Goal: Transaction & Acquisition: Obtain resource

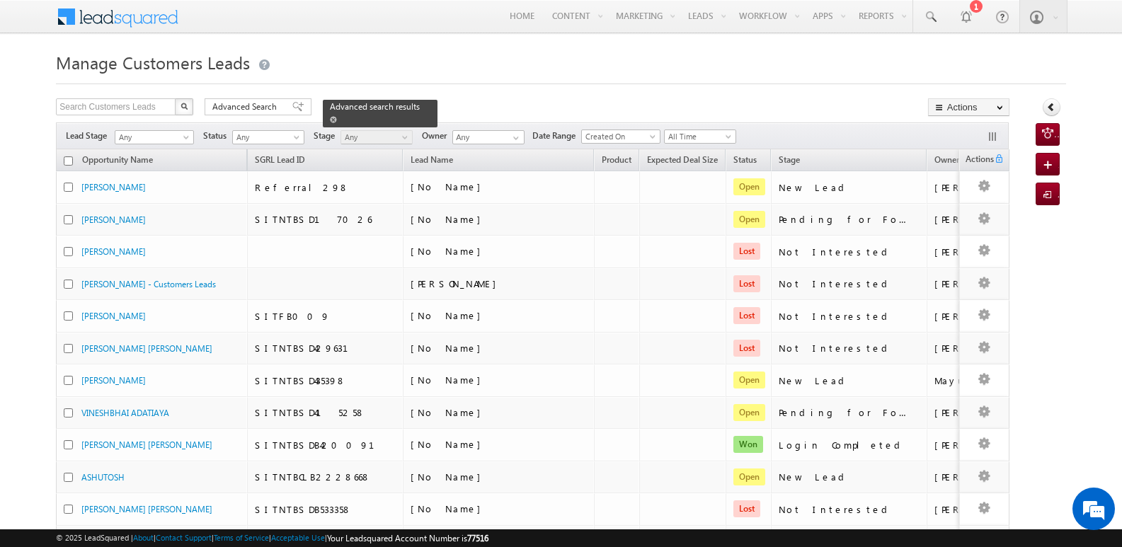
click at [337, 116] on span at bounding box center [333, 119] width 7 height 7
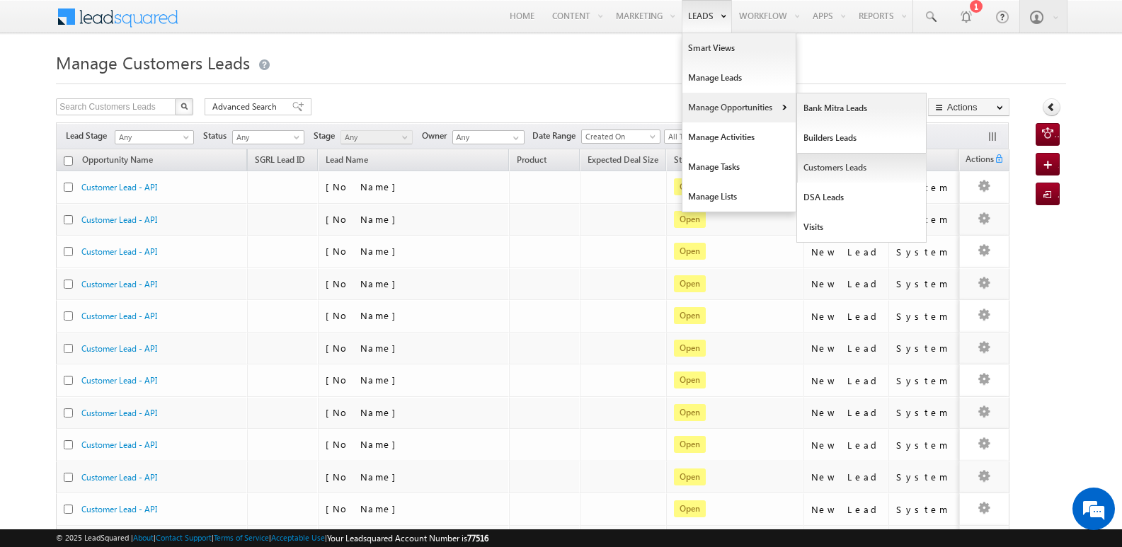
click at [824, 171] on link "Customers Leads" at bounding box center [862, 168] width 130 height 30
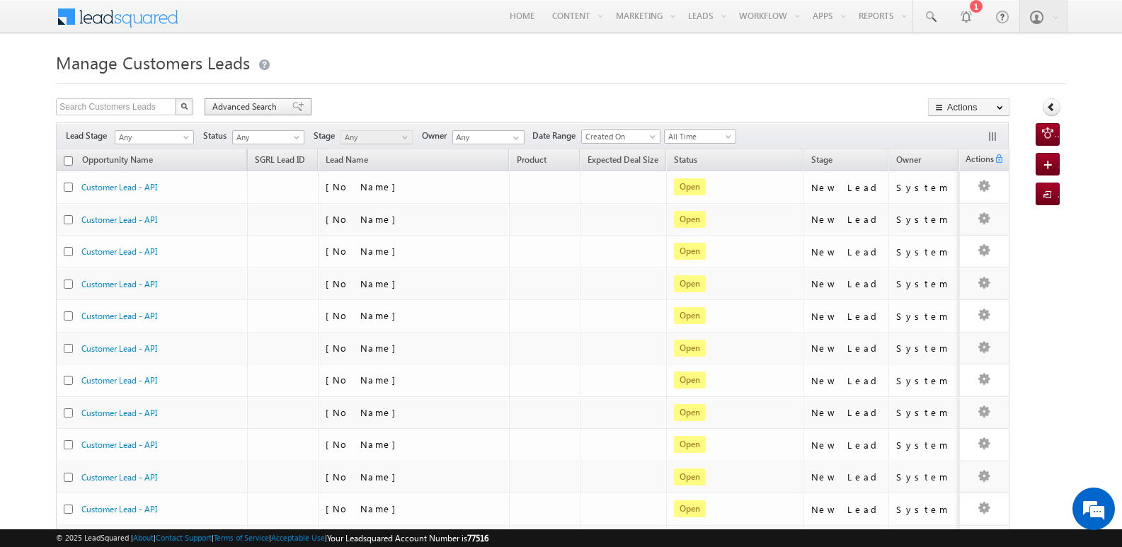
click at [294, 104] on span at bounding box center [297, 107] width 11 height 10
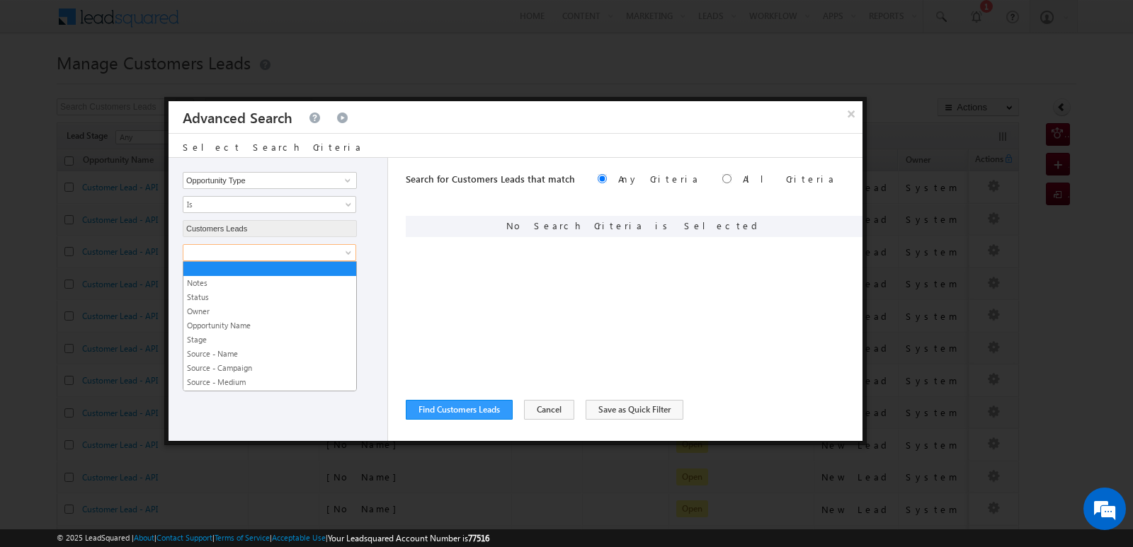
click at [336, 255] on span at bounding box center [260, 252] width 154 height 13
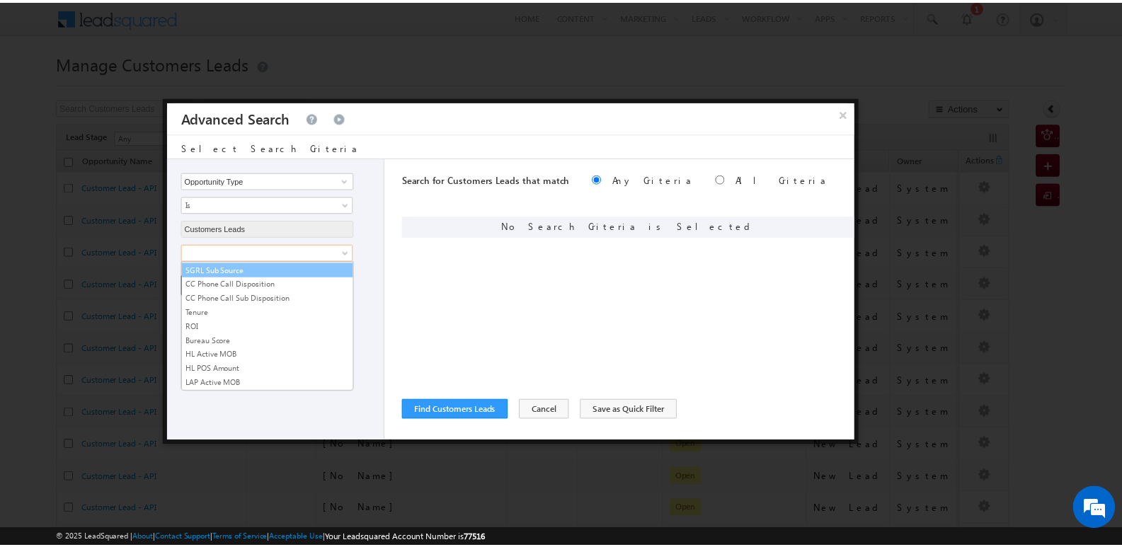
scroll to position [707, 0]
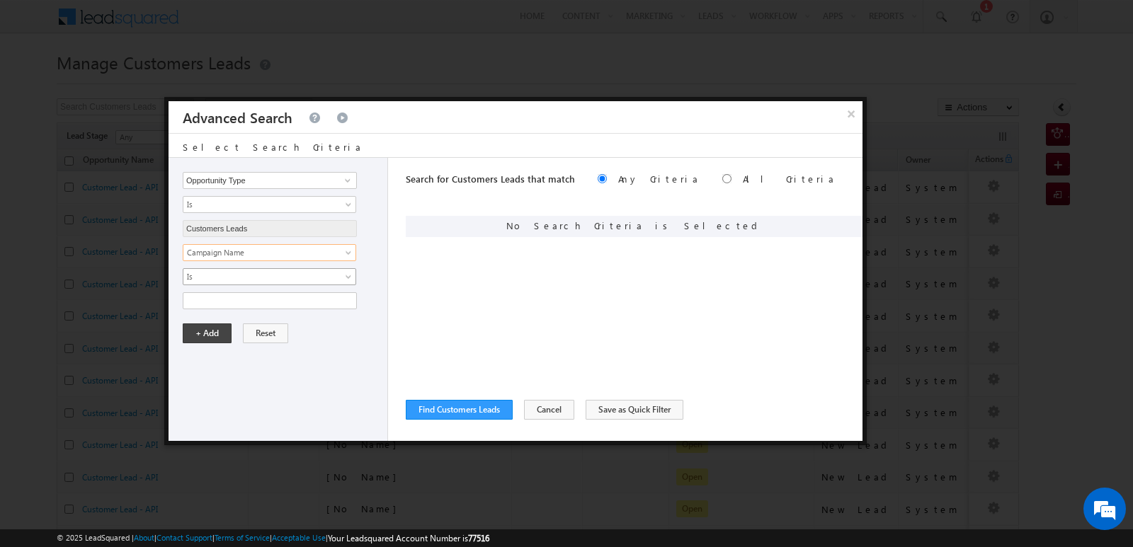
click at [326, 279] on span "Is" at bounding box center [260, 277] width 154 height 13
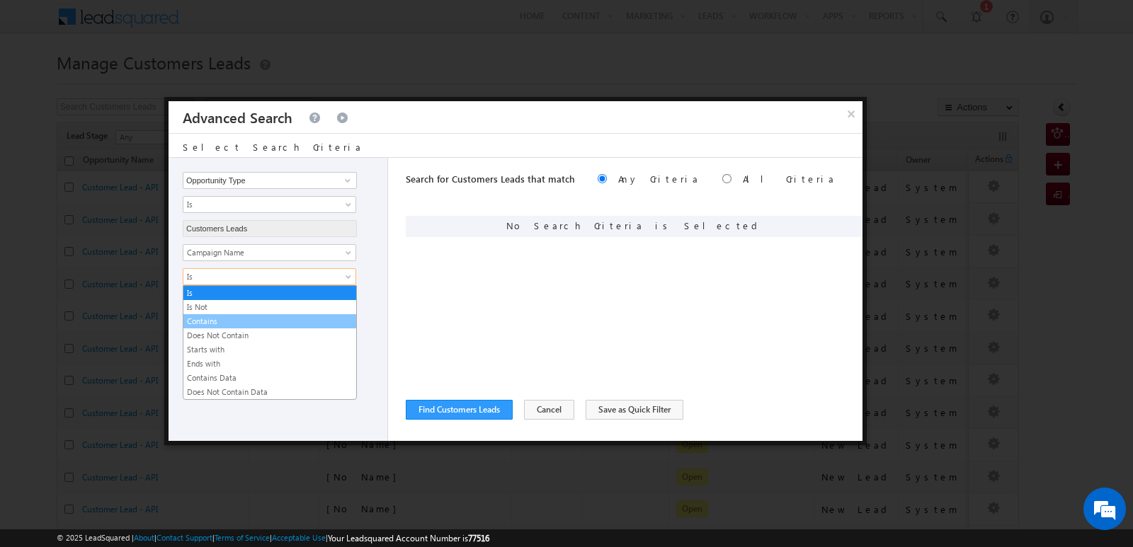
click at [265, 323] on link "Contains" at bounding box center [269, 321] width 173 height 13
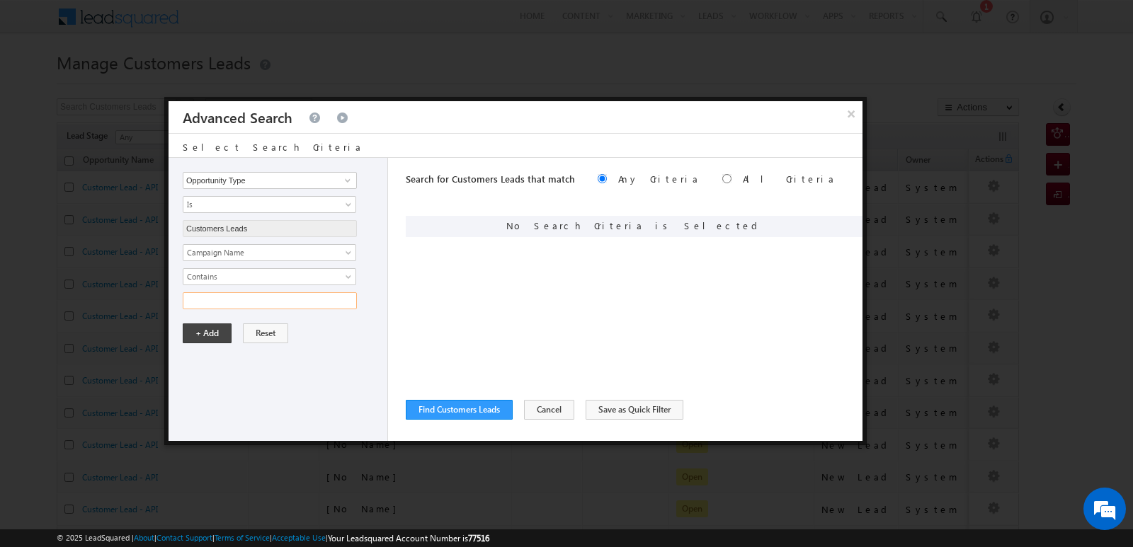
click at [257, 303] on input "text" at bounding box center [270, 300] width 174 height 17
click at [295, 301] on input "20SEP25" at bounding box center [270, 300] width 174 height 17
type input "20SEP25"
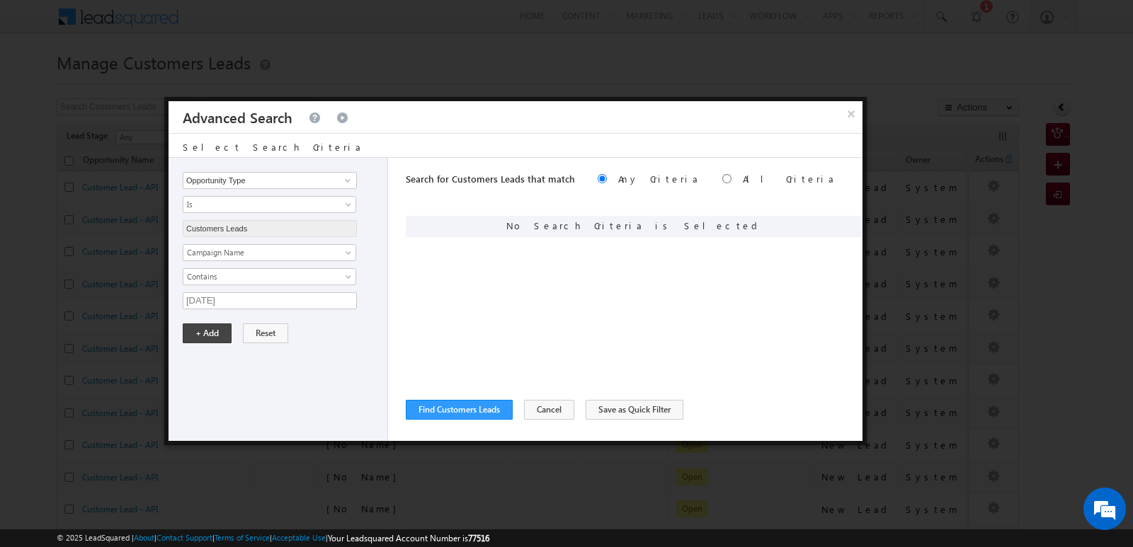
click at [316, 363] on div "Opportunity Type Lead Owner Sales Group Prospect Id Address 1 Address 2 Age Ass…" at bounding box center [279, 299] width 220 height 283
click at [205, 338] on button "+ Add" at bounding box center [207, 334] width 49 height 20
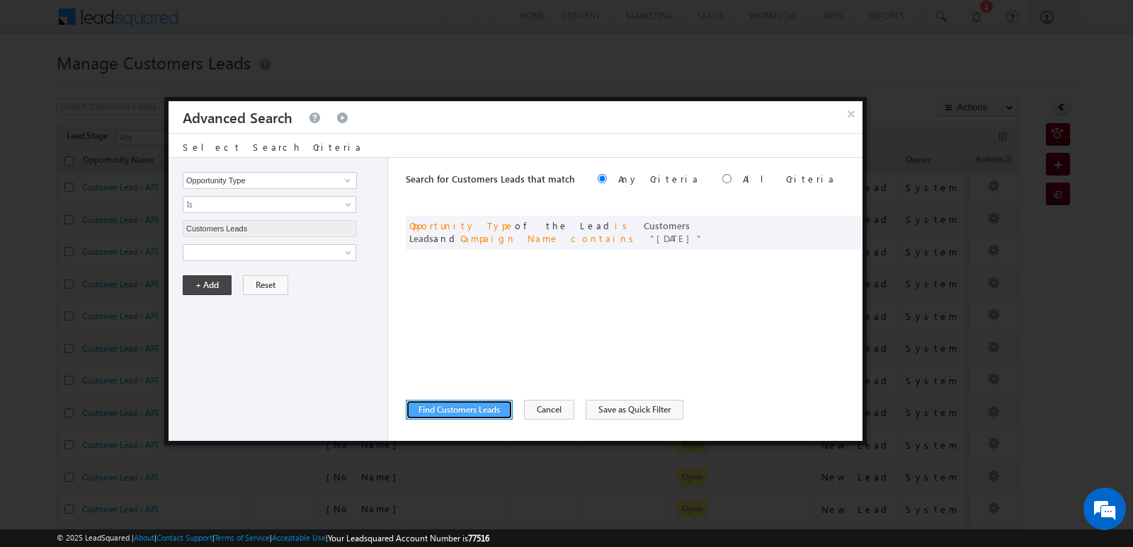
click at [474, 412] on button "Find Customers Leads" at bounding box center [459, 410] width 107 height 20
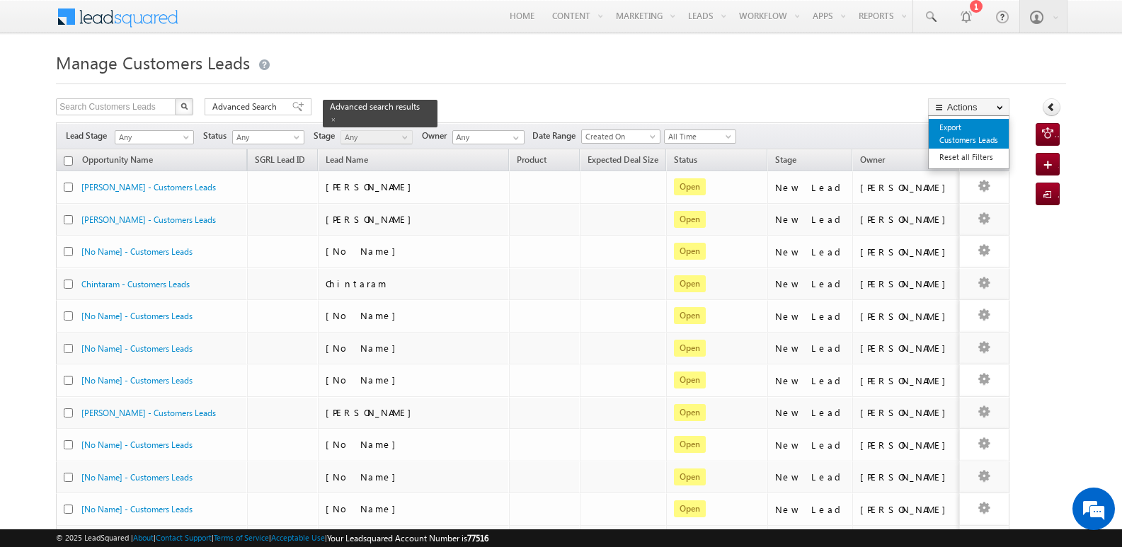
click at [958, 141] on link "Export Customers Leads" at bounding box center [969, 134] width 80 height 30
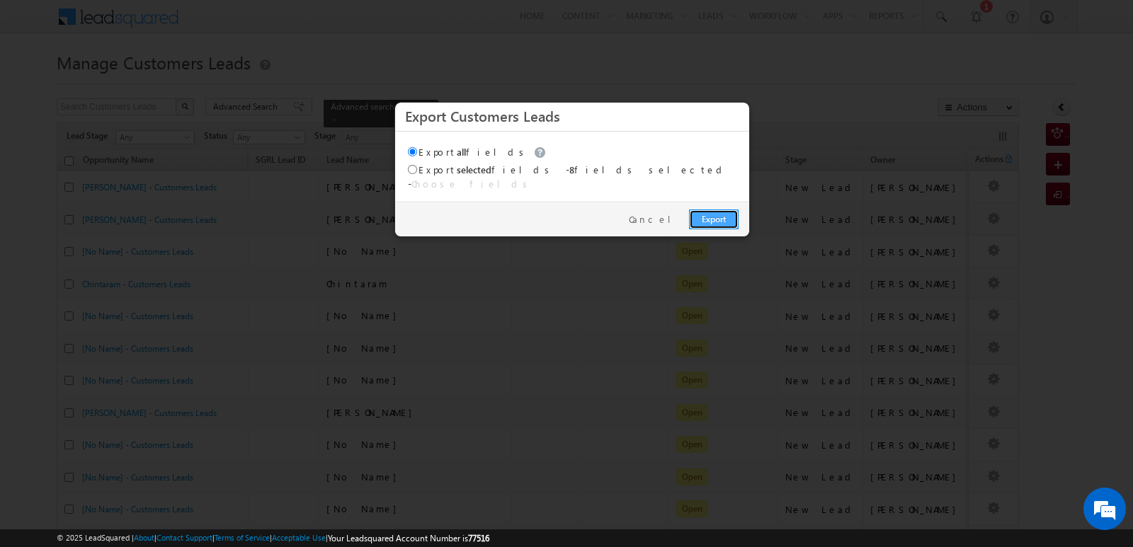
click at [707, 210] on link "Export" at bounding box center [714, 220] width 50 height 20
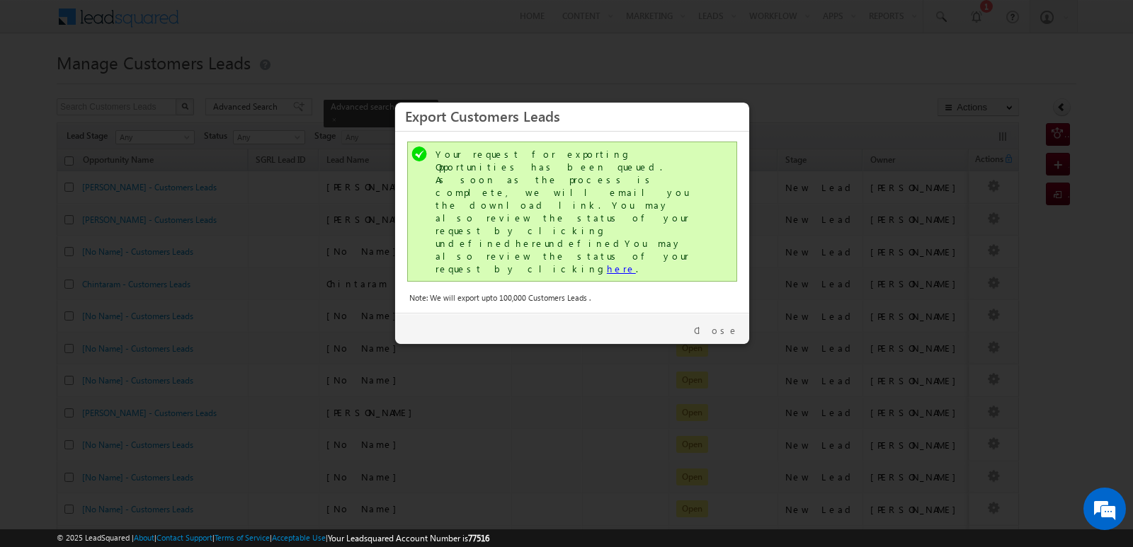
click at [607, 263] on link "here" at bounding box center [621, 269] width 29 height 12
click at [732, 324] on link "Close" at bounding box center [716, 330] width 45 height 13
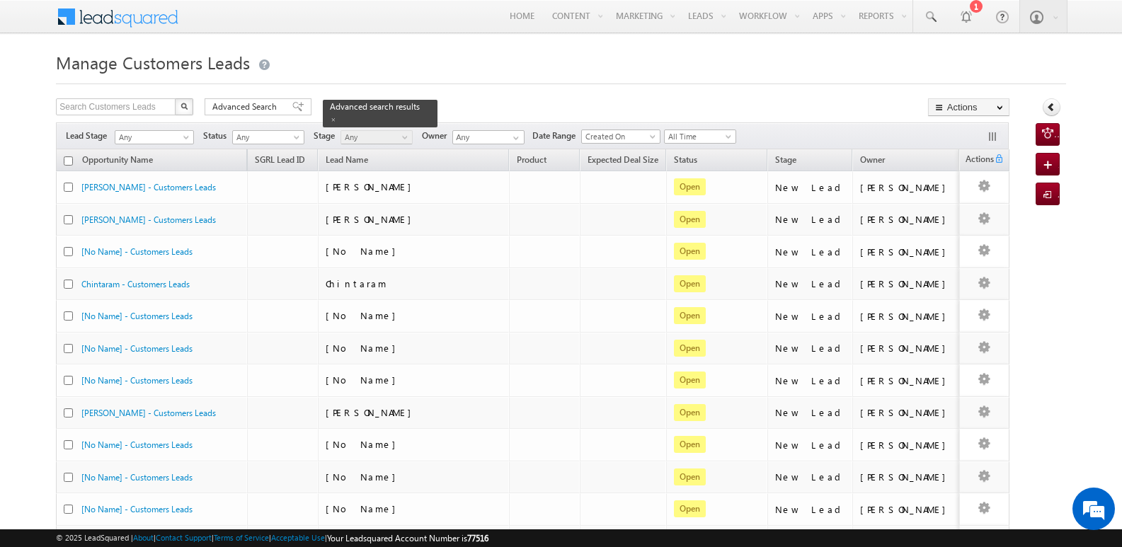
click at [773, 103] on div "Search Customers Leads X 60 results found Advanced Search Advanced search resul…" at bounding box center [533, 108] width 954 height 21
click at [713, 136] on span "All Time" at bounding box center [698, 136] width 67 height 13
click at [696, 198] on link "Today" at bounding box center [705, 197] width 72 height 13
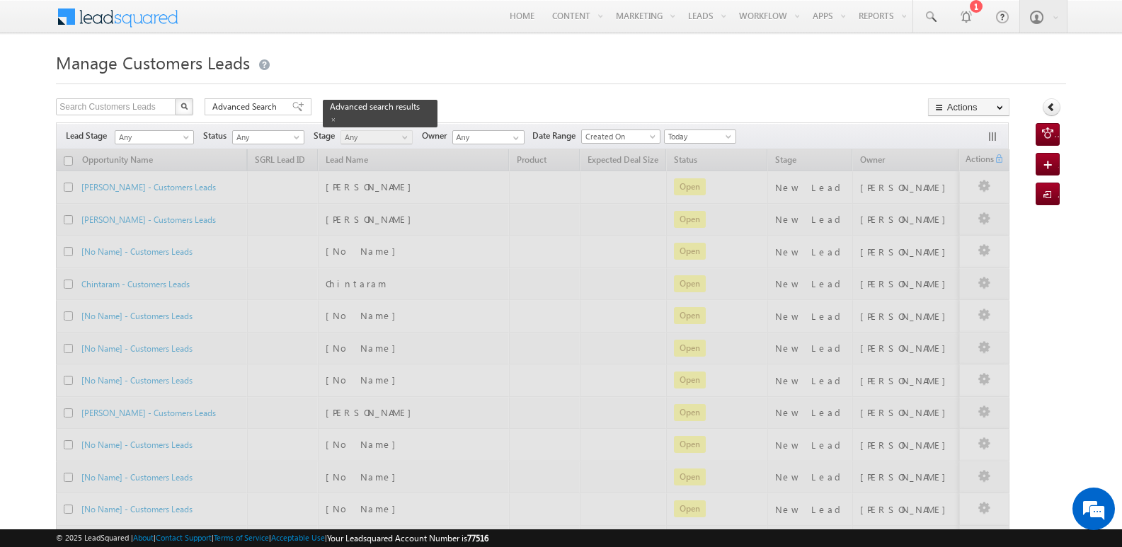
click at [761, 99] on div "Search Customers Leads X 60 results found Advanced Search Advanced search resul…" at bounding box center [533, 108] width 954 height 21
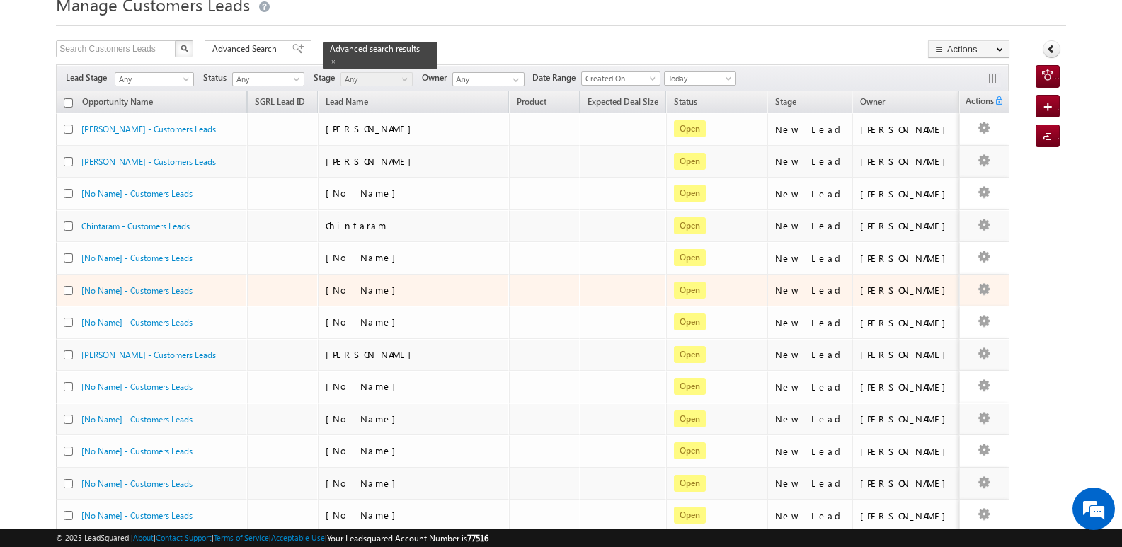
scroll to position [0, 0]
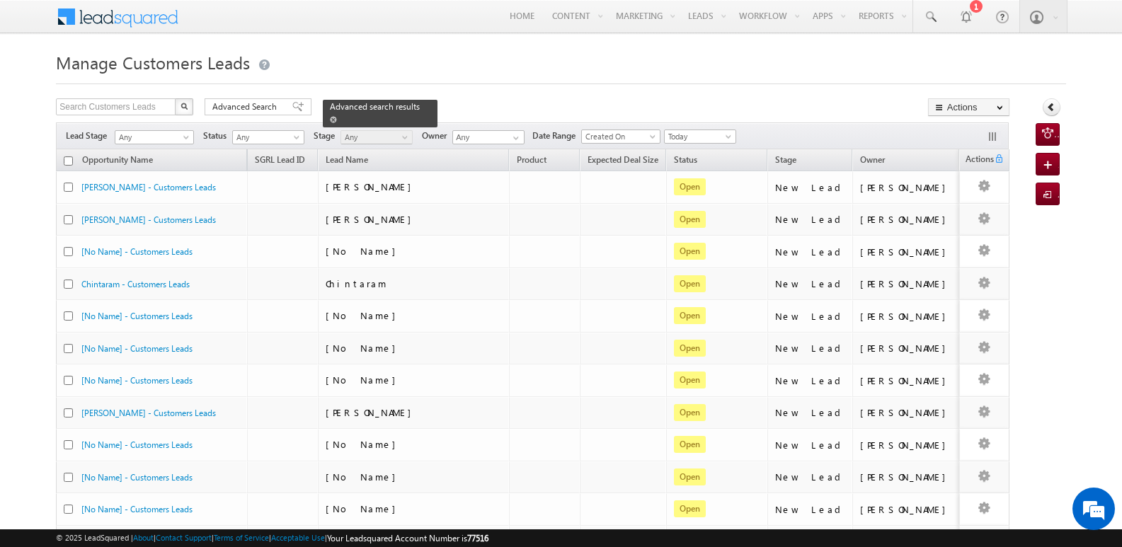
click at [337, 116] on span at bounding box center [333, 119] width 7 height 7
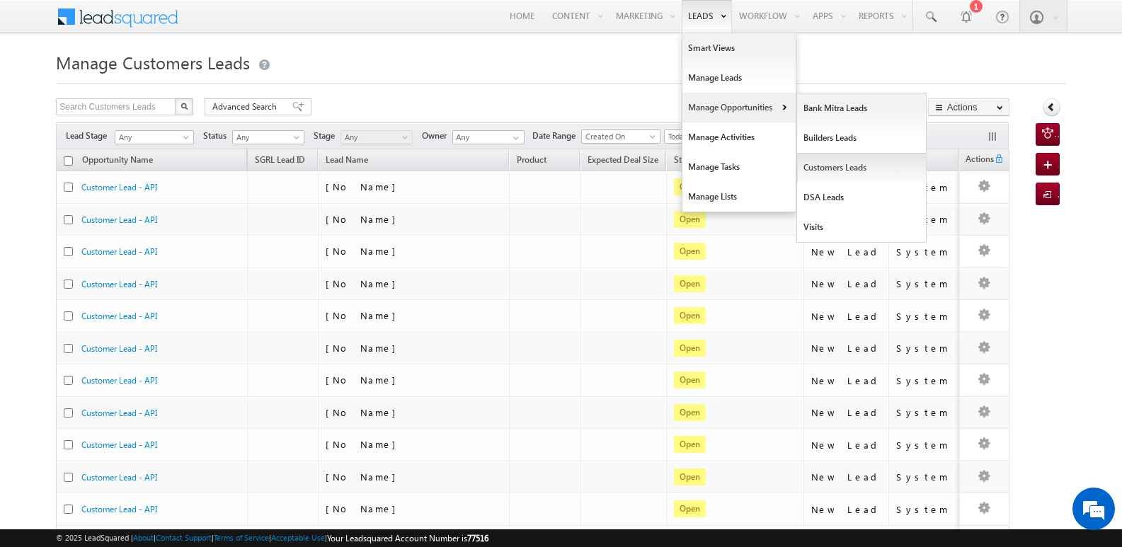
click at [819, 164] on link "Customers Leads" at bounding box center [862, 168] width 130 height 30
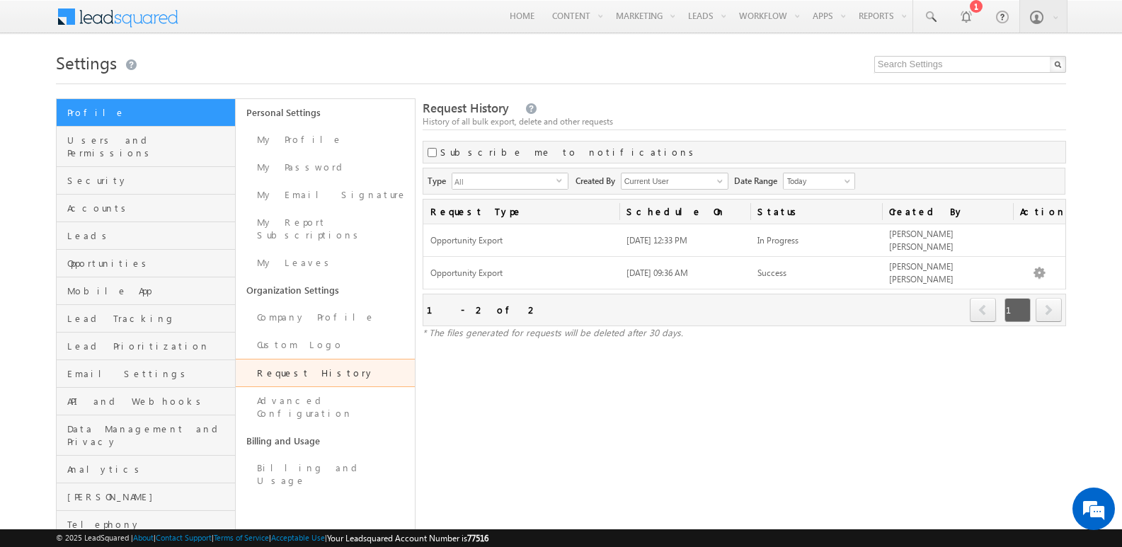
click at [773, 392] on div "Request History History of all bulk export, delete and other requests Subscribe…" at bounding box center [745, 318] width 644 height 441
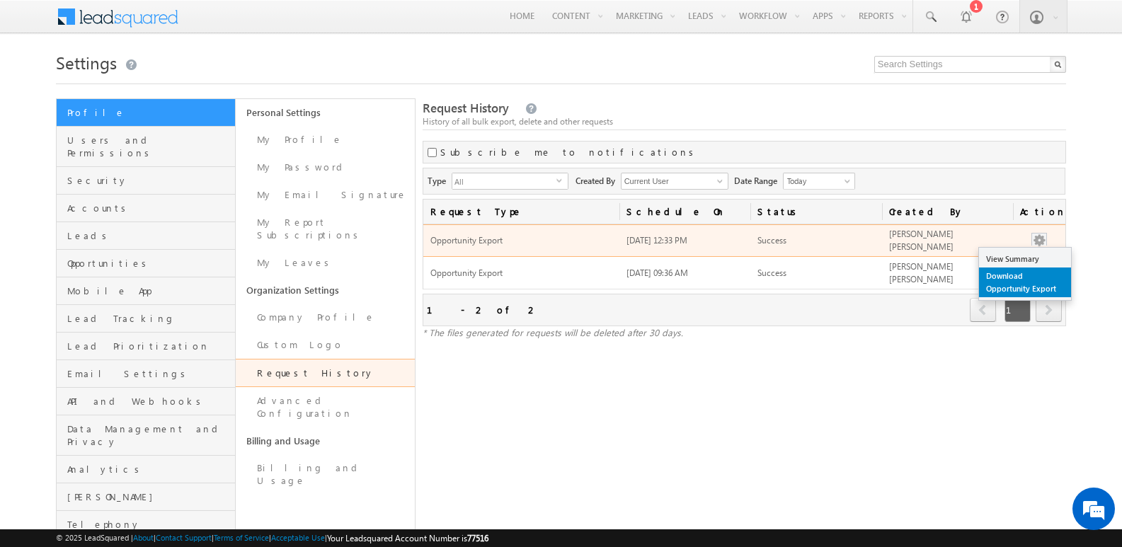
click at [1012, 278] on link "Download Opportunity Export" at bounding box center [1025, 283] width 92 height 30
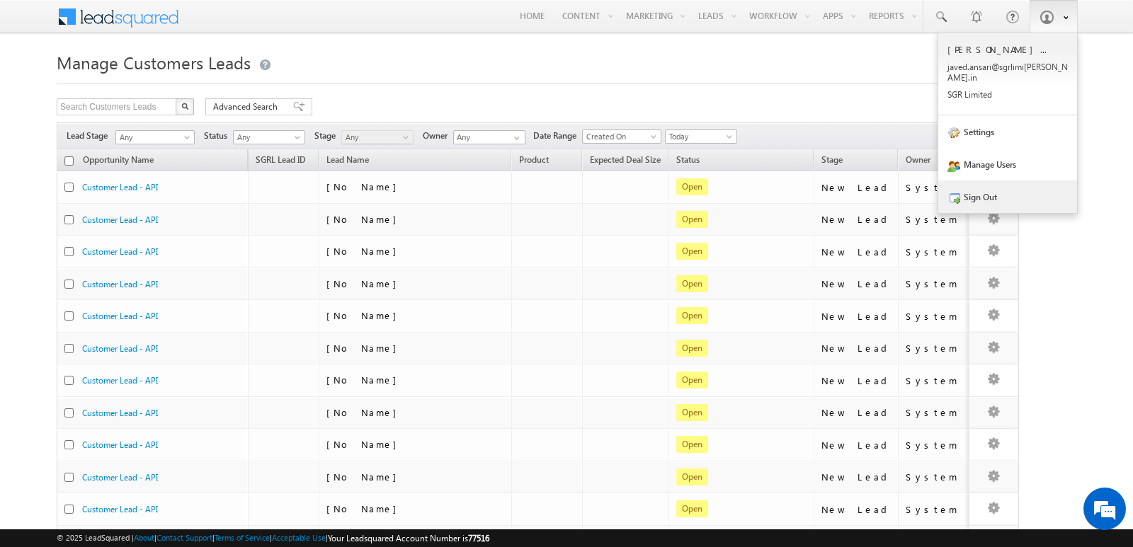
click at [992, 197] on link "Sign Out" at bounding box center [1007, 197] width 139 height 33
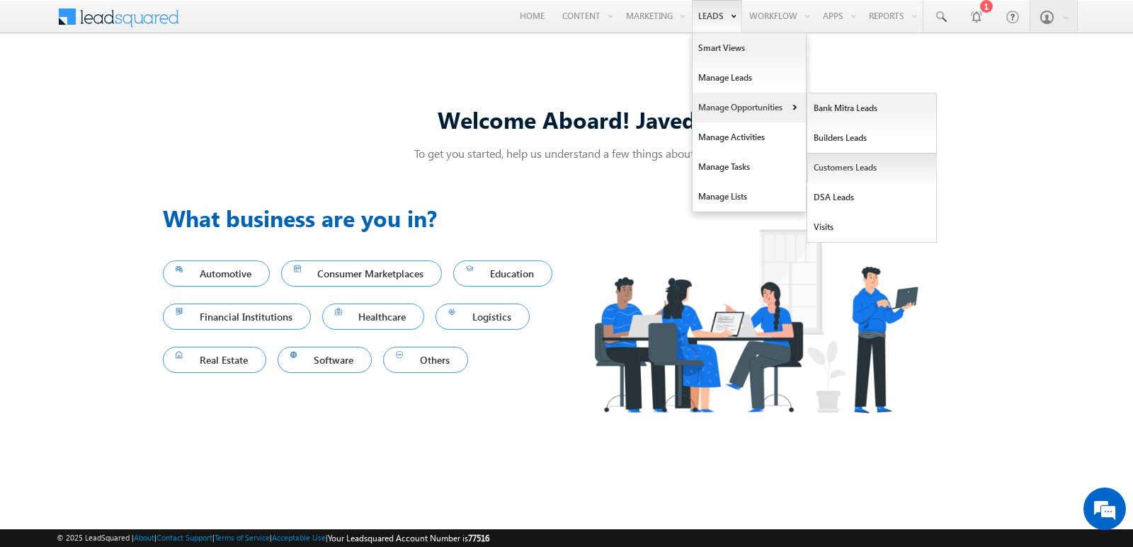
click at [832, 161] on link "Customers Leads" at bounding box center [872, 168] width 130 height 30
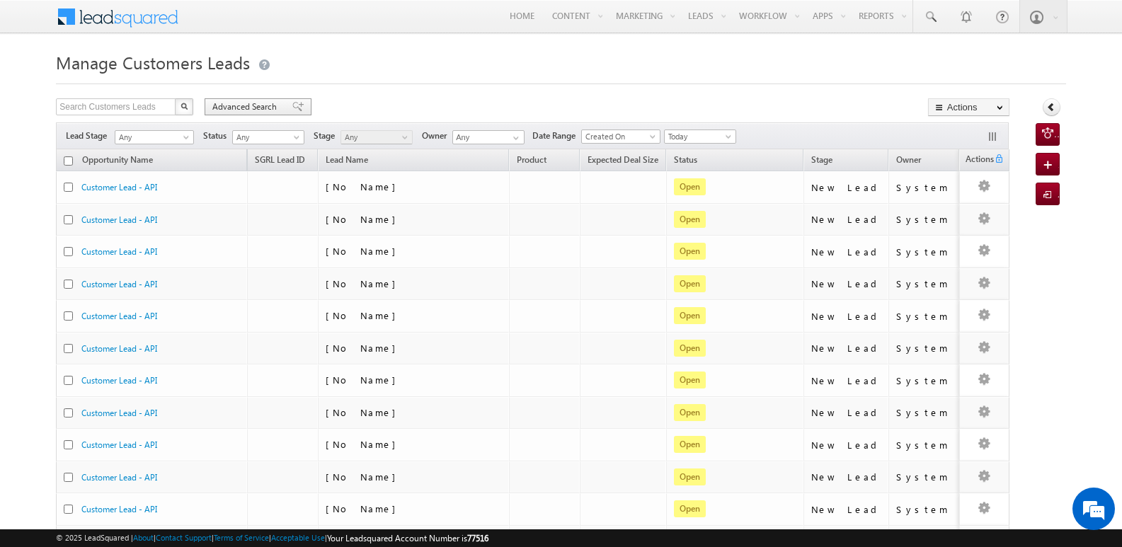
click at [278, 104] on span "Advanced Search" at bounding box center [246, 107] width 69 height 13
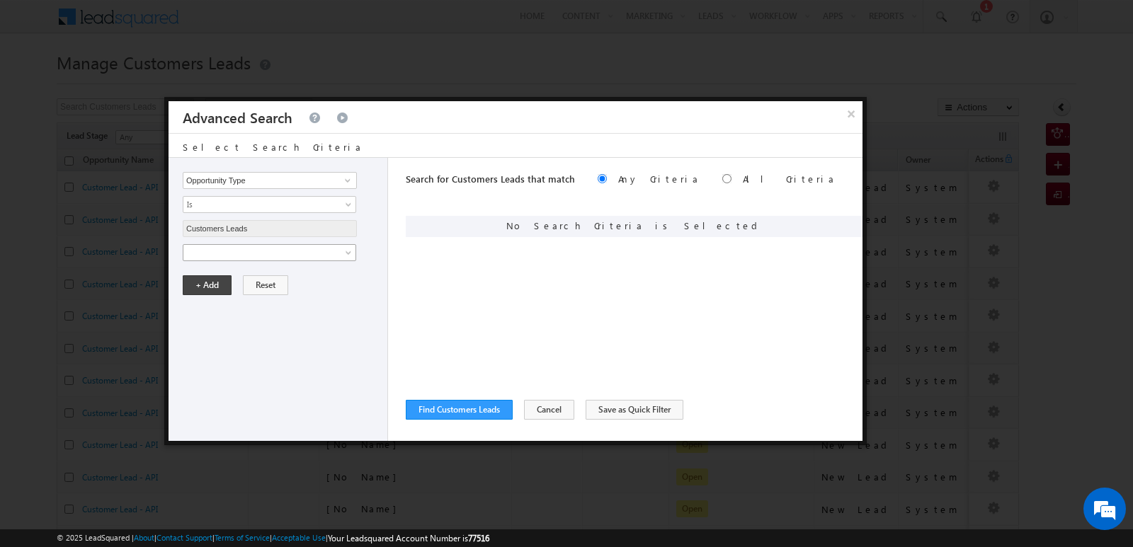
click at [287, 255] on span at bounding box center [260, 252] width 154 height 13
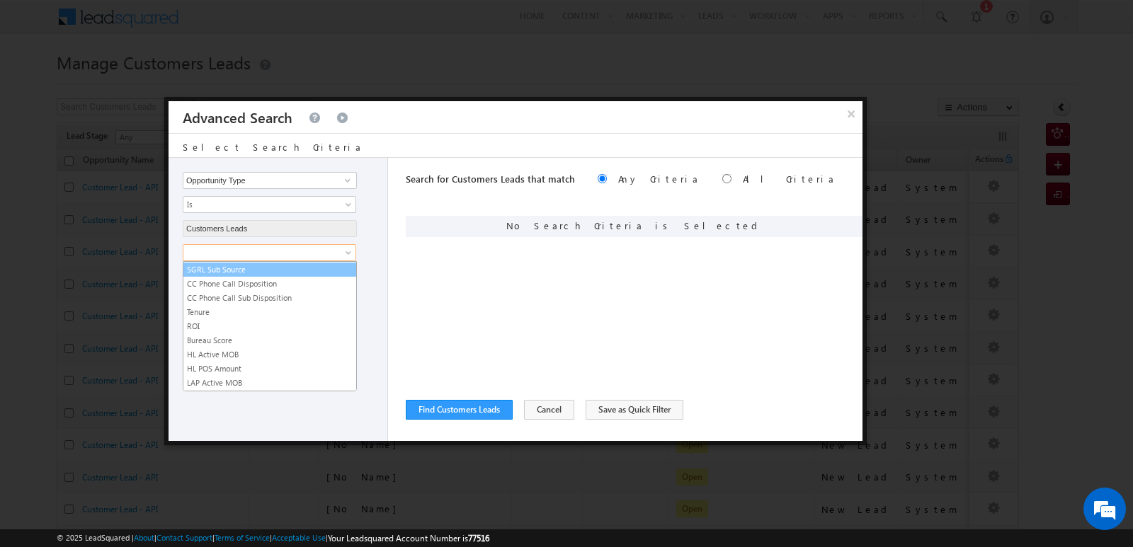
scroll to position [707, 0]
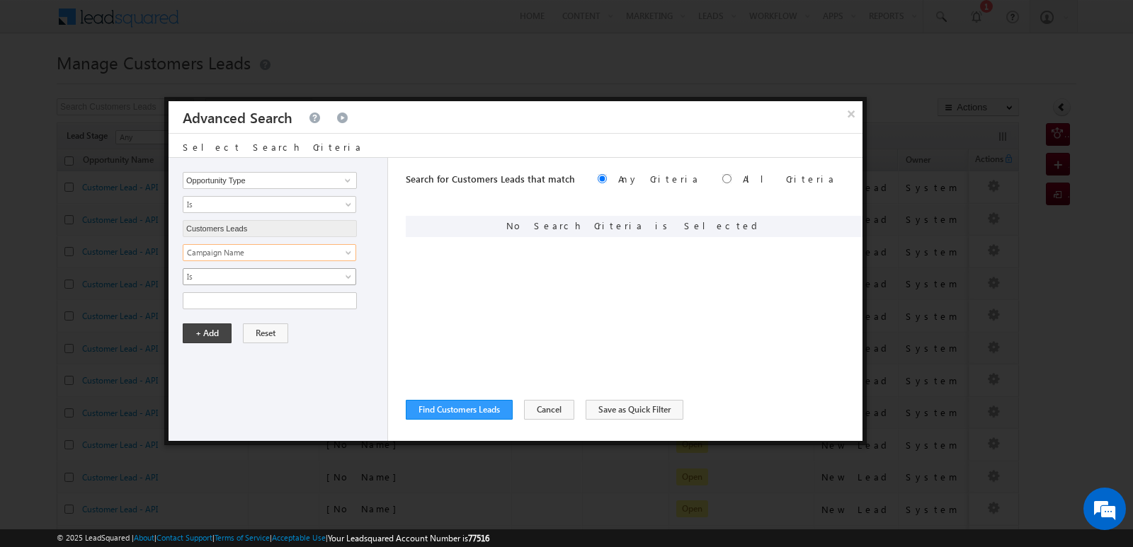
click at [284, 281] on span "Is" at bounding box center [260, 277] width 154 height 13
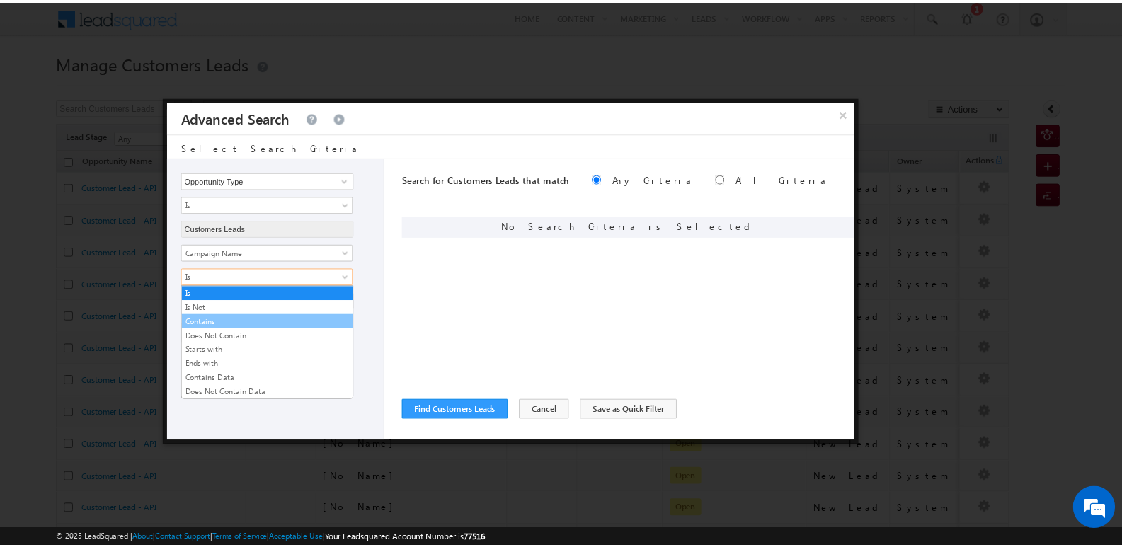
scroll to position [0, 0]
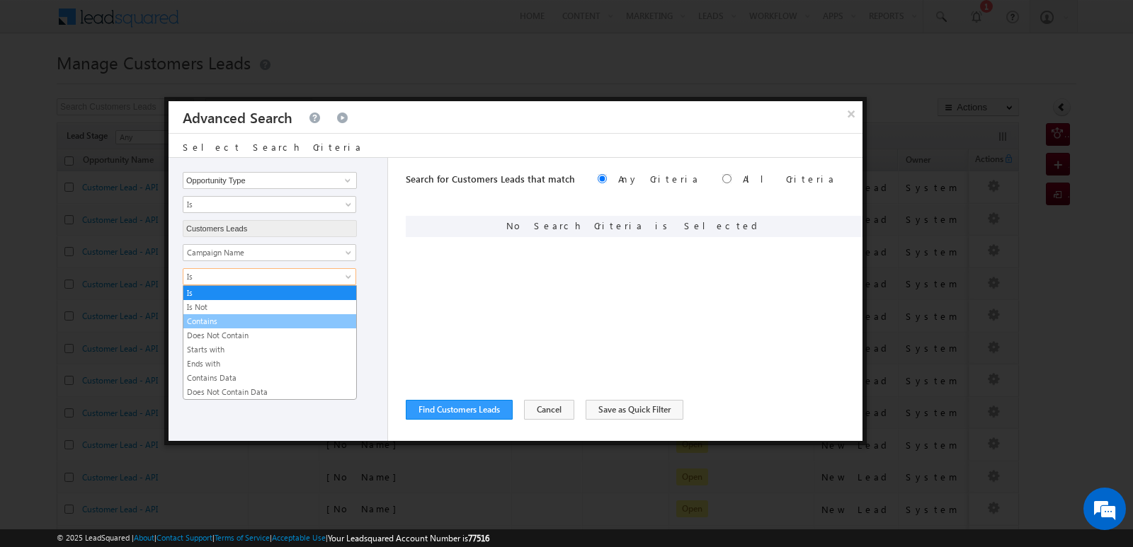
click at [229, 319] on link "Contains" at bounding box center [269, 321] width 173 height 13
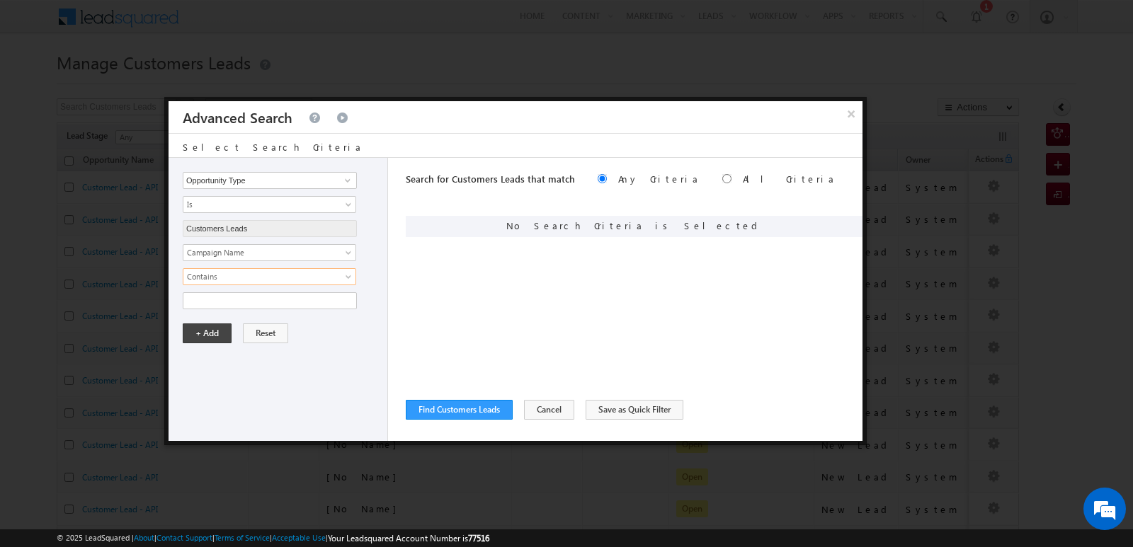
click at [246, 311] on div "Opportunity Type Lead Owner Sales Group Prospect Id Address 1 Address 2 Age Ass…" at bounding box center [279, 299] width 220 height 283
click at [251, 302] on input "text" at bounding box center [270, 300] width 174 height 17
type input "[DATE]"
click at [323, 371] on div "Opportunity Type Lead Owner Sales Group Prospect Id Address 1 Address 2 Age Ass…" at bounding box center [279, 299] width 220 height 283
click at [205, 336] on button "+ Add" at bounding box center [207, 334] width 49 height 20
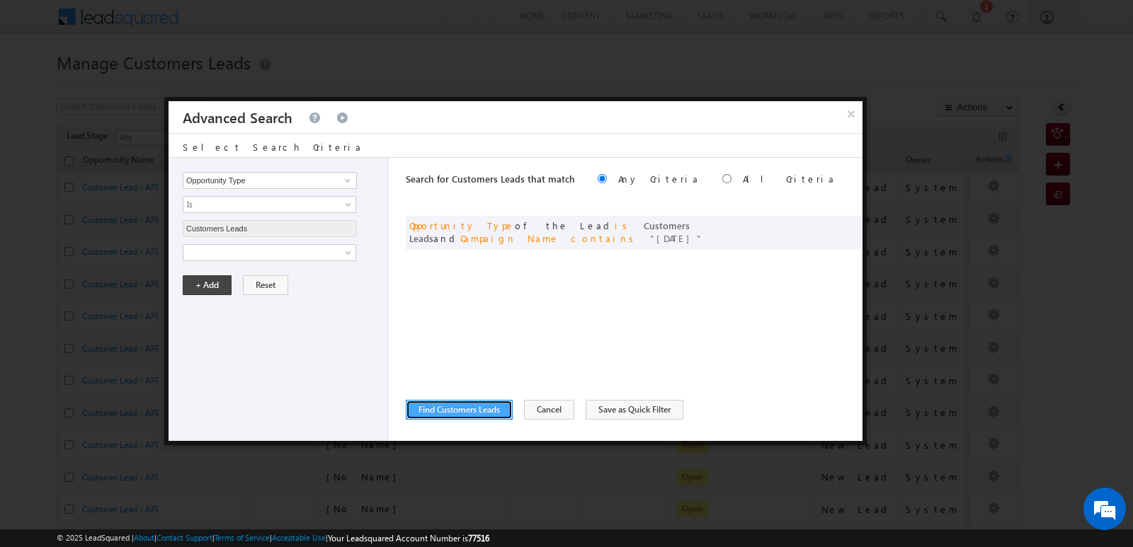
click at [479, 414] on button "Find Customers Leads" at bounding box center [459, 410] width 107 height 20
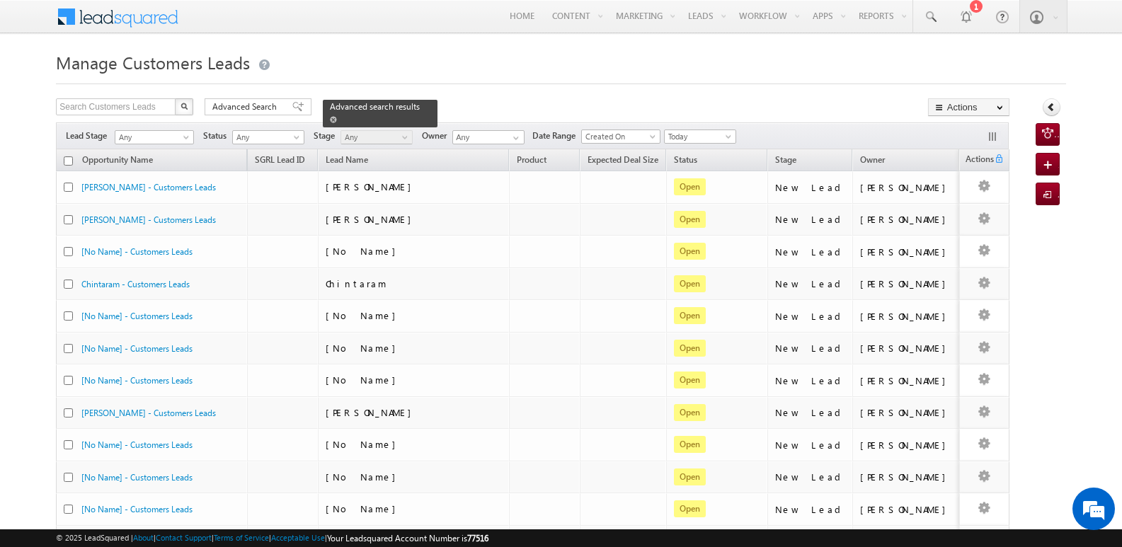
click at [337, 116] on span at bounding box center [333, 119] width 7 height 7
